Goal: Browse casually: Explore the website without a specific task or goal

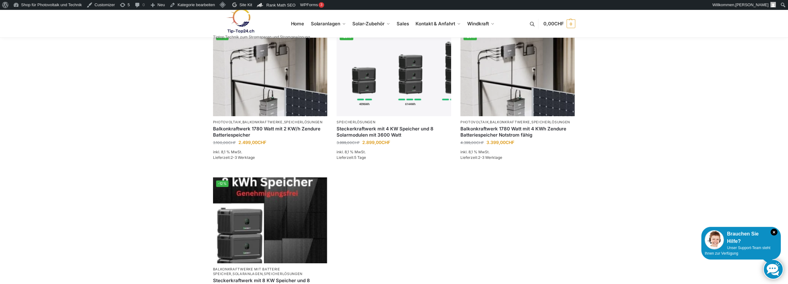
scroll to position [371, 0]
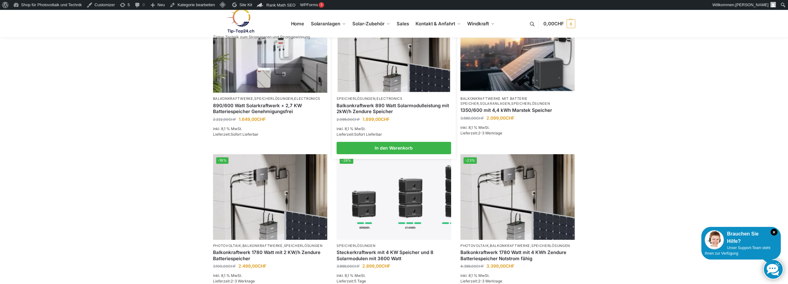
click at [357, 110] on link "Balkonkraftwerk 890 Watt Solarmodulleistung mit 2kW/h Zendure Speicher" at bounding box center [393, 109] width 114 height 12
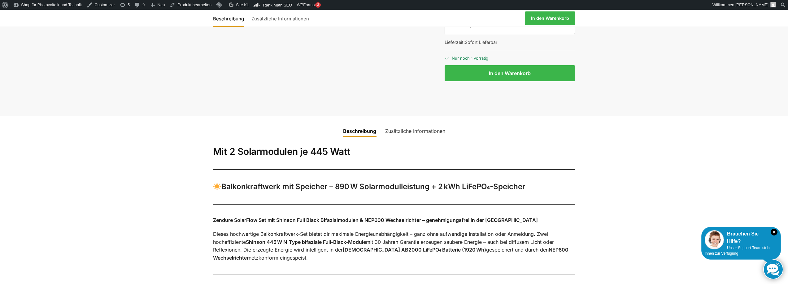
scroll to position [124, 0]
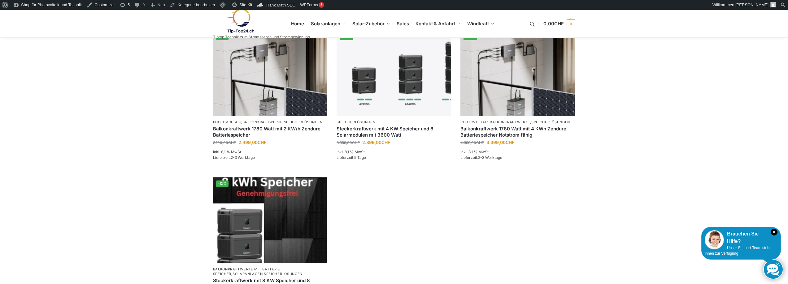
scroll to position [371, 0]
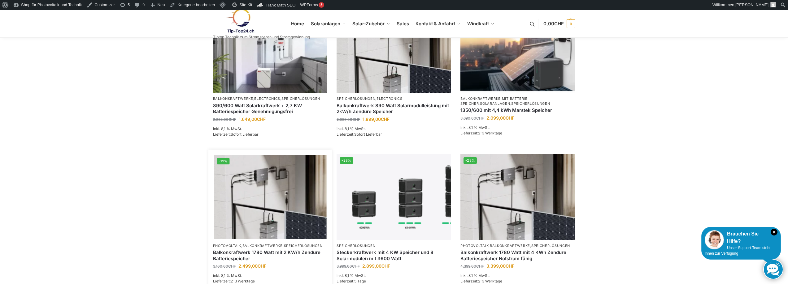
click at [266, 223] on img at bounding box center [270, 197] width 112 height 84
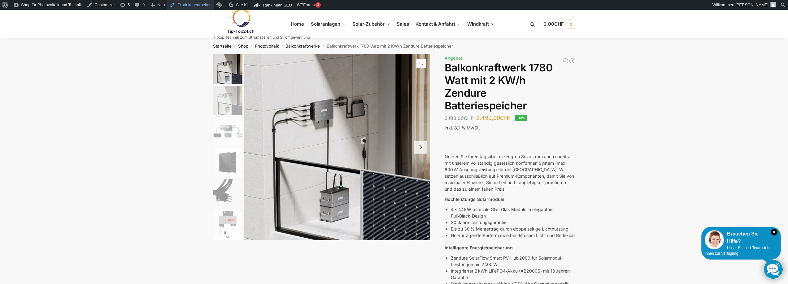
click at [196, 6] on link "Produkt bearbeiten" at bounding box center [190, 5] width 47 height 10
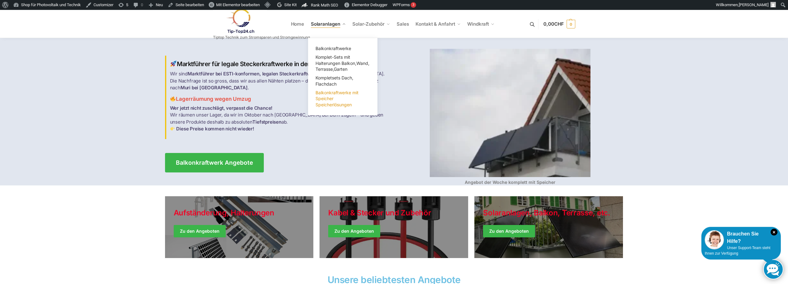
click at [327, 98] on span "Balkonkraftwerke mit Speicher Speicherlösungen" at bounding box center [336, 98] width 43 height 17
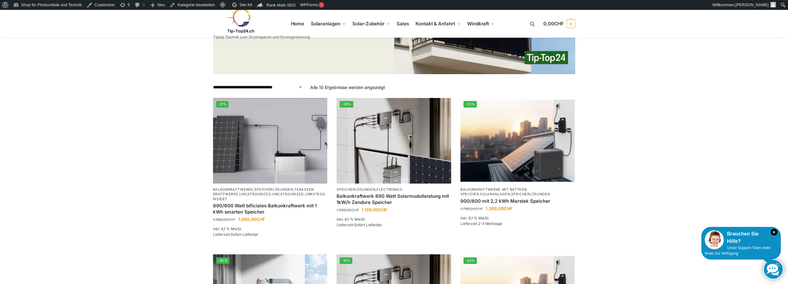
scroll to position [248, 0]
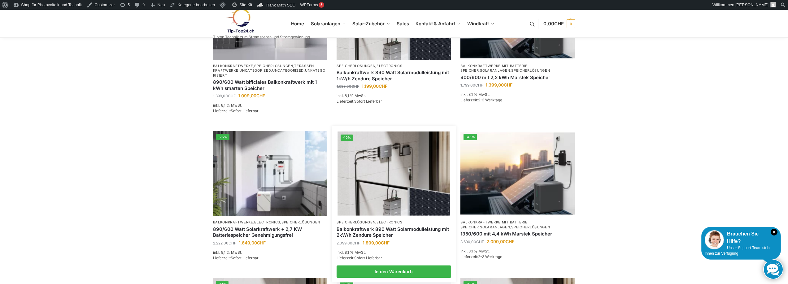
click at [392, 193] on img at bounding box center [393, 174] width 112 height 84
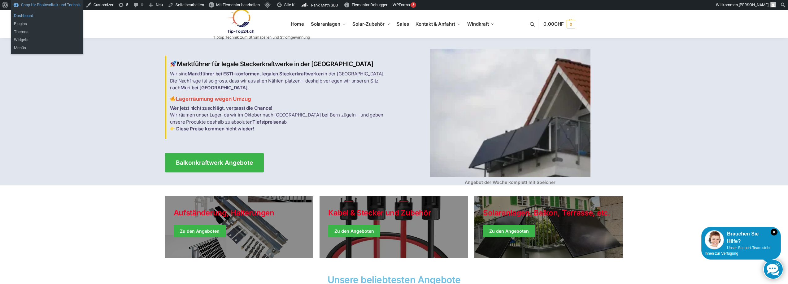
click at [22, 15] on link "Dashboard" at bounding box center [47, 16] width 72 height 8
